Goal: Information Seeking & Learning: Learn about a topic

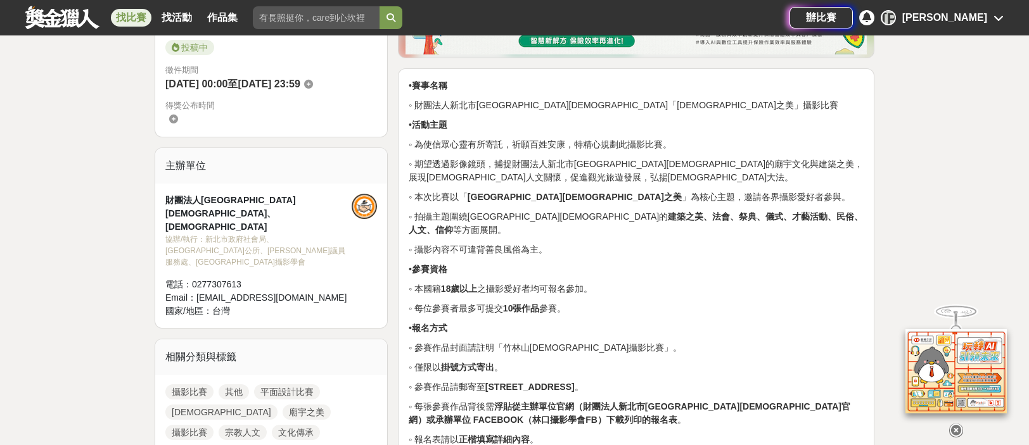
scroll to position [380, 0]
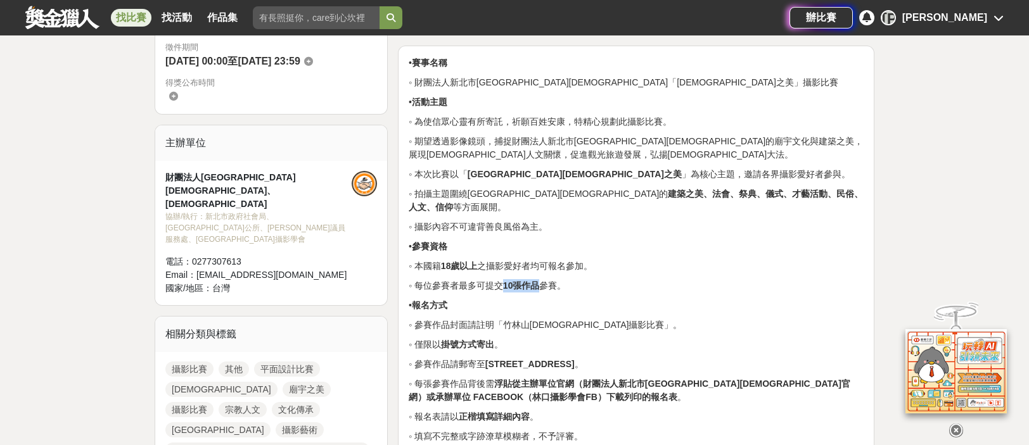
drag, startPoint x: 544, startPoint y: 355, endPoint x: 587, endPoint y: 357, distance: 43.1
click at [587, 293] on p "◦ 每位參賽者最多可提交 10張作品 參賽。" at bounding box center [636, 285] width 455 height 13
click at [680, 293] on p "◦ 每位參賽者最多可提交 10張作品 參賽。" at bounding box center [636, 285] width 455 height 13
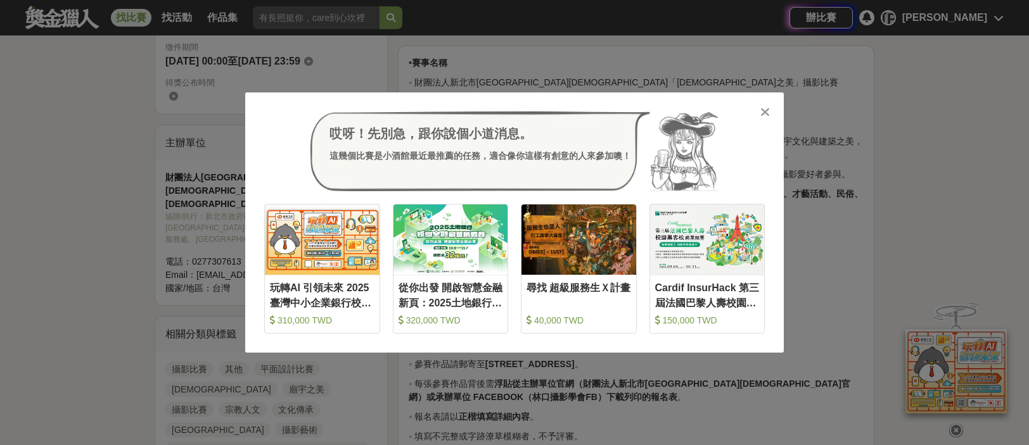
click at [763, 116] on icon at bounding box center [765, 112] width 10 height 13
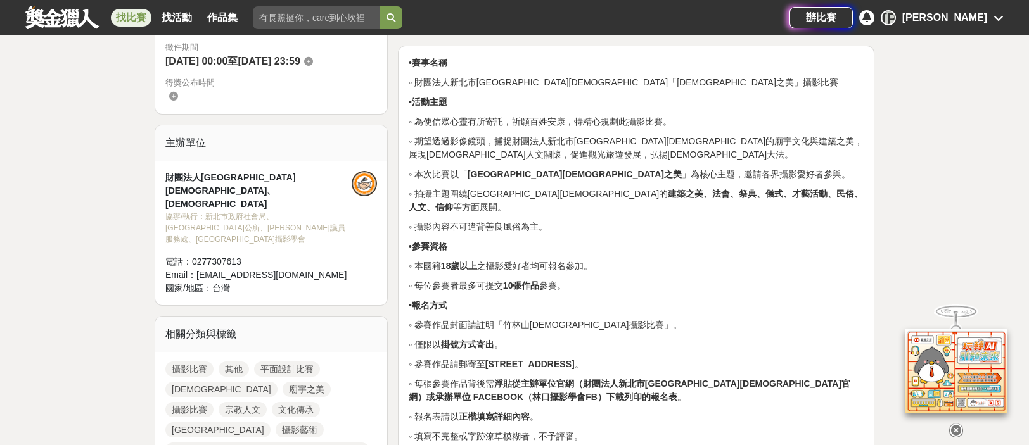
scroll to position [507, 0]
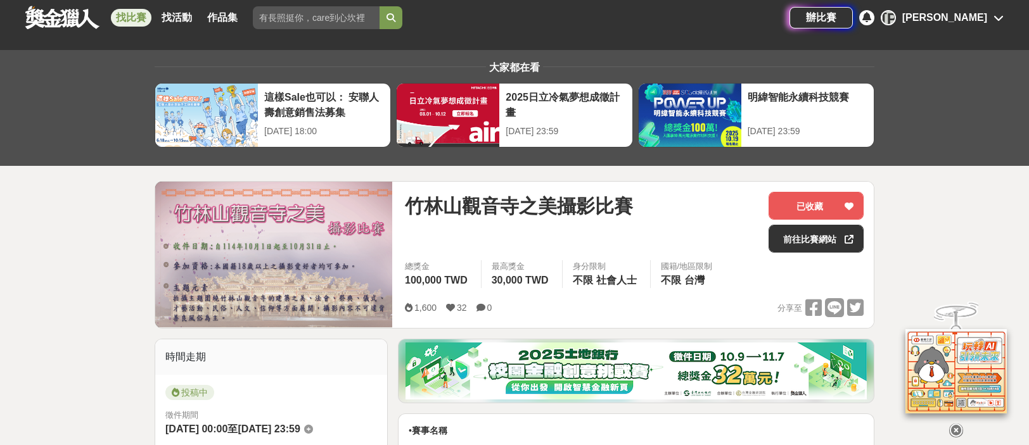
scroll to position [0, 0]
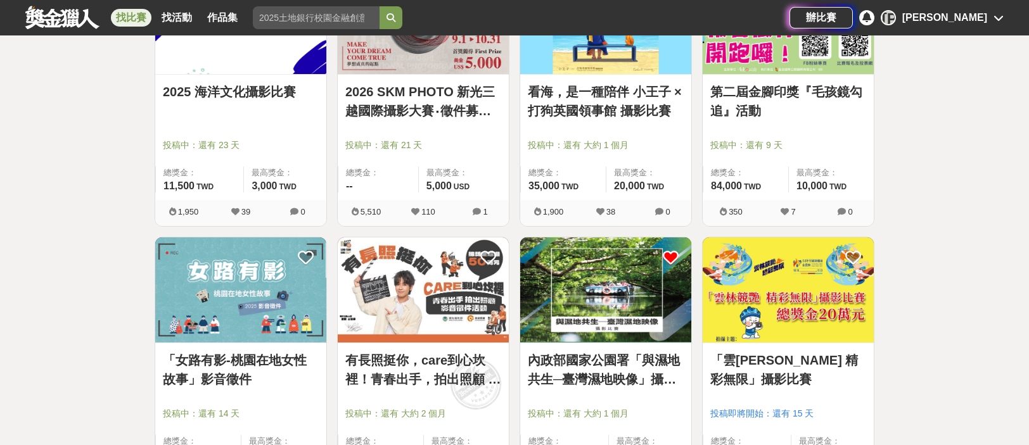
scroll to position [1115, 0]
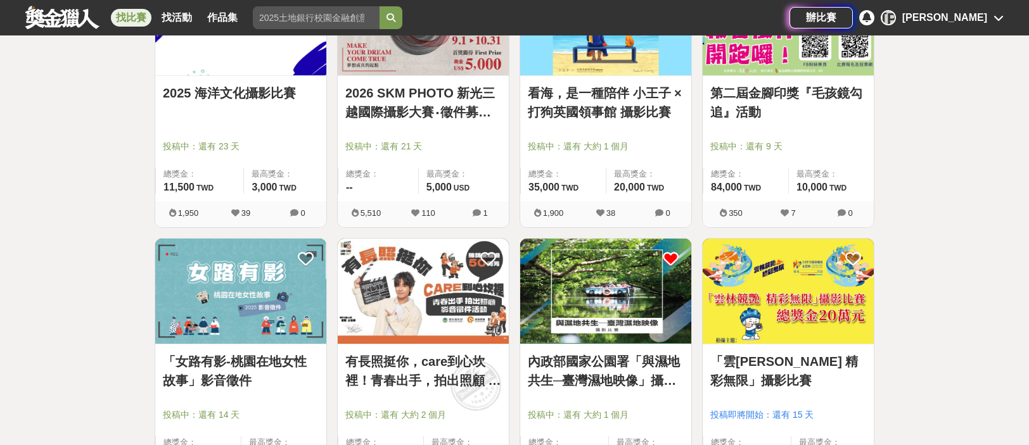
click at [778, 107] on link "第二屆金腳印獎『毛孩鏡勾追』活動" at bounding box center [788, 103] width 156 height 38
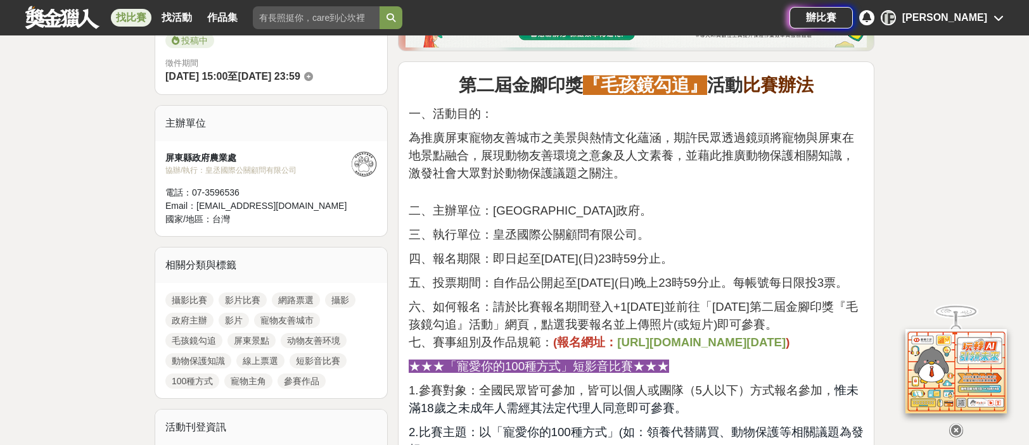
scroll to position [444, 0]
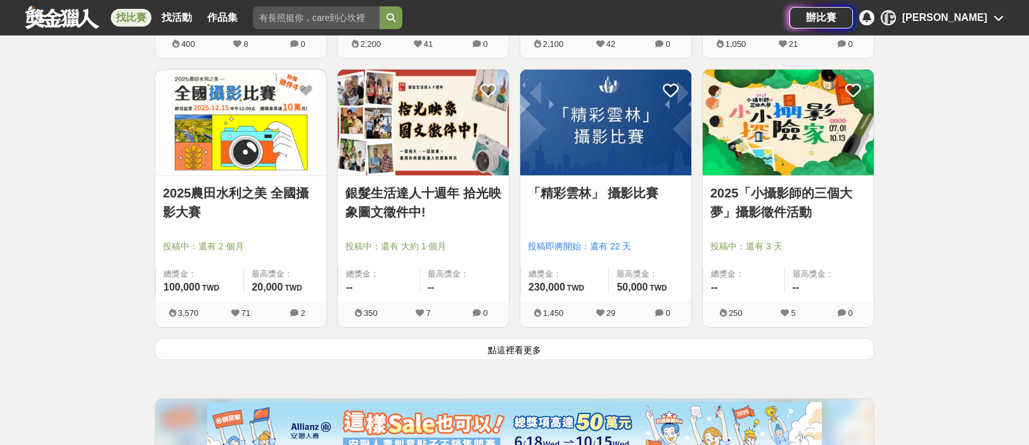
scroll to position [1622, 0]
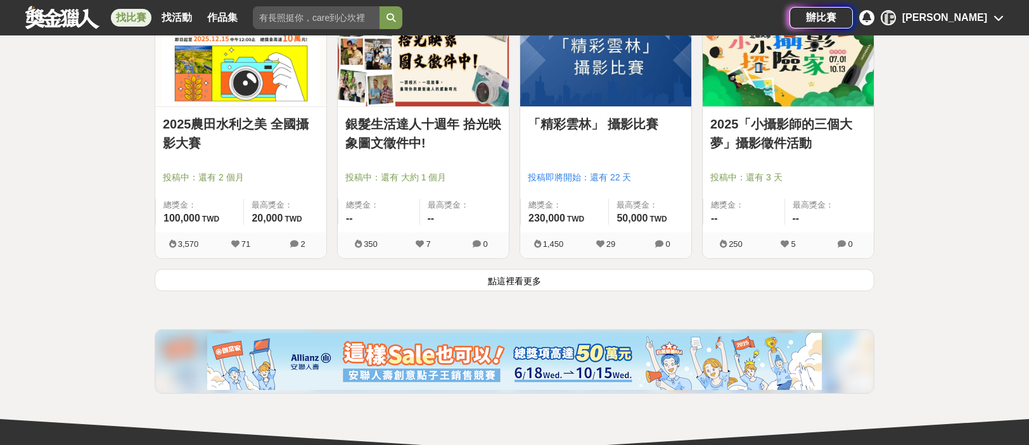
click at [503, 291] on button "點這裡看更多" at bounding box center [515, 280] width 720 height 22
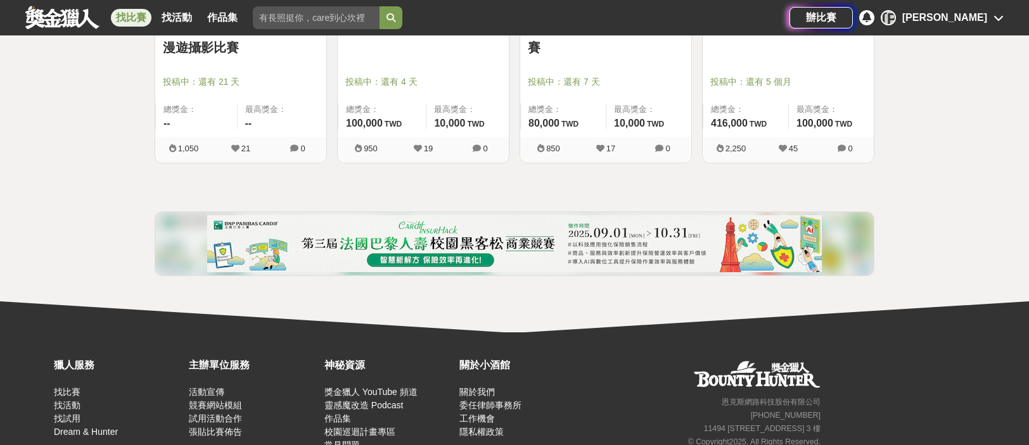
scroll to position [2346, 0]
